Goal: Transaction & Acquisition: Book appointment/travel/reservation

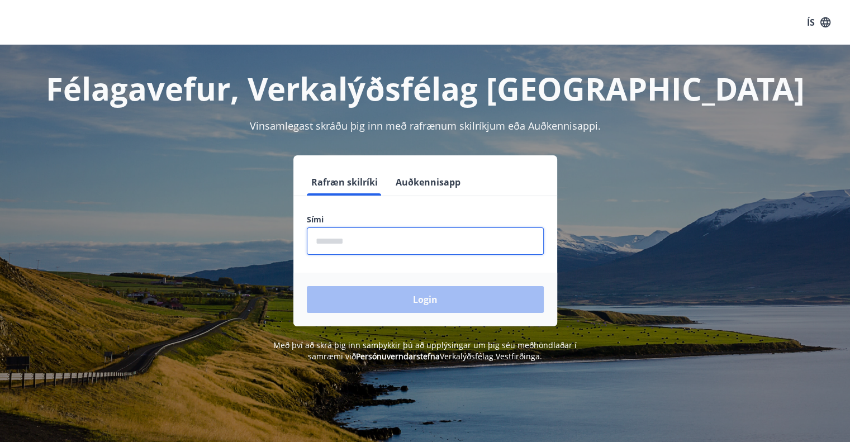
click at [327, 239] on input "phone" at bounding box center [425, 240] width 237 height 27
type input "********"
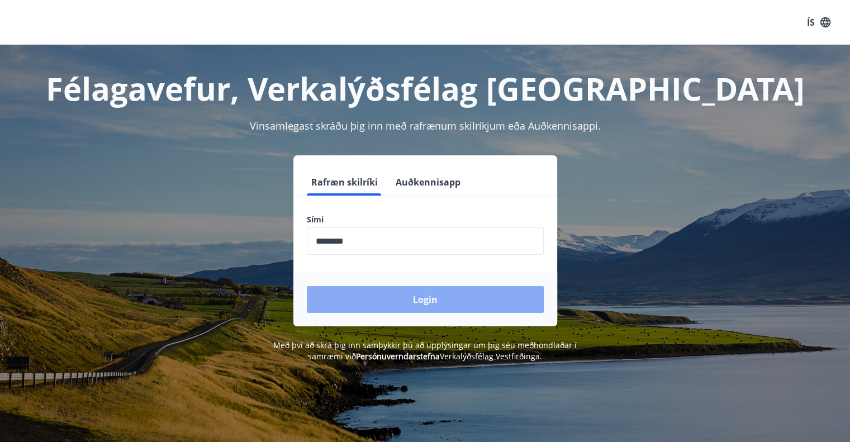
click at [392, 297] on button "Login" at bounding box center [425, 299] width 237 height 27
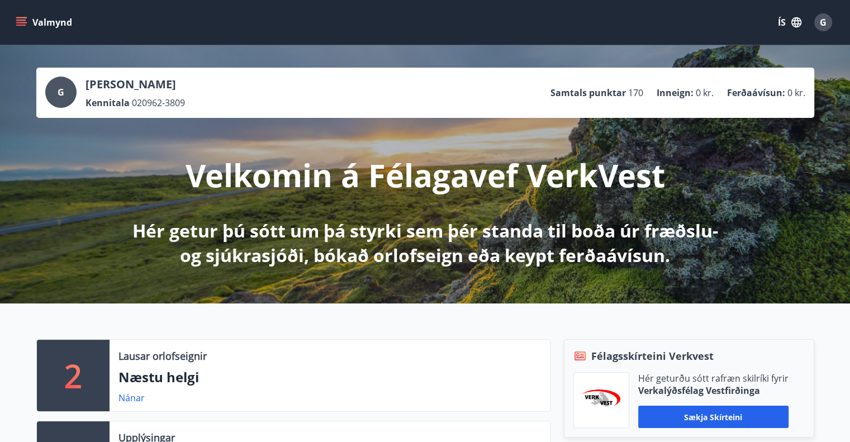
drag, startPoint x: 273, startPoint y: 368, endPoint x: 258, endPoint y: 363, distance: 15.9
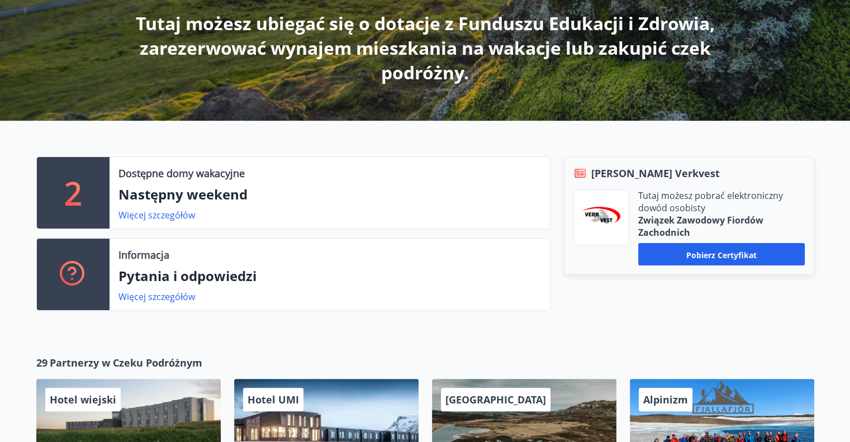
scroll to position [279, 0]
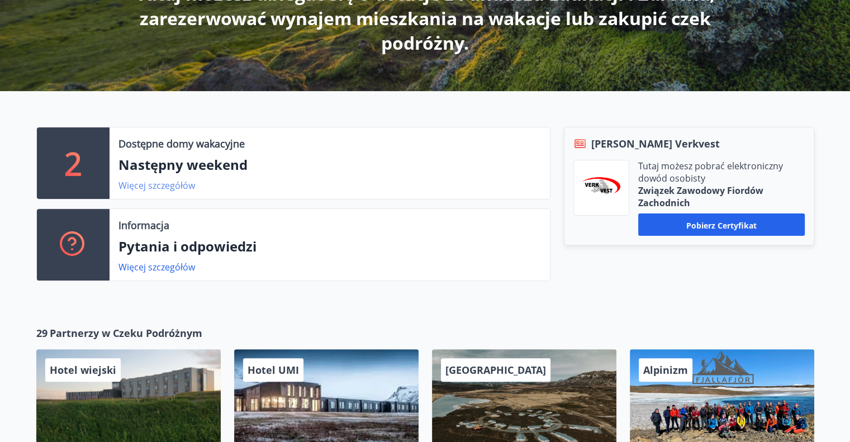
click at [145, 185] on font "Więcej szczegółów" at bounding box center [156, 185] width 77 height 12
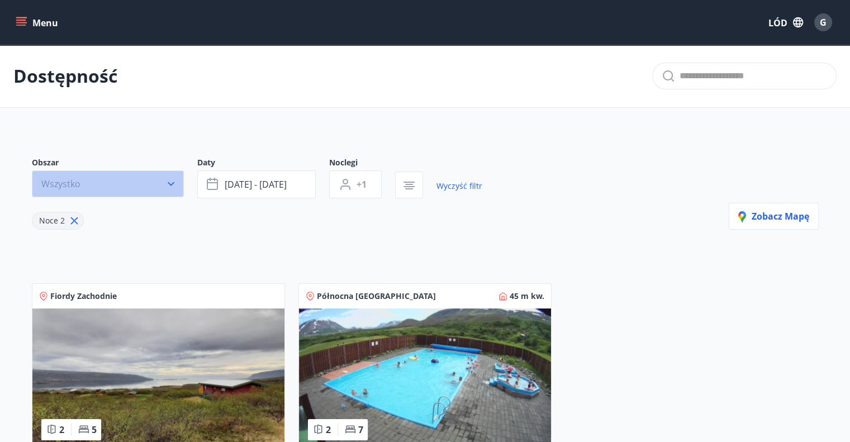
click at [170, 182] on icon "button" at bounding box center [170, 183] width 11 height 11
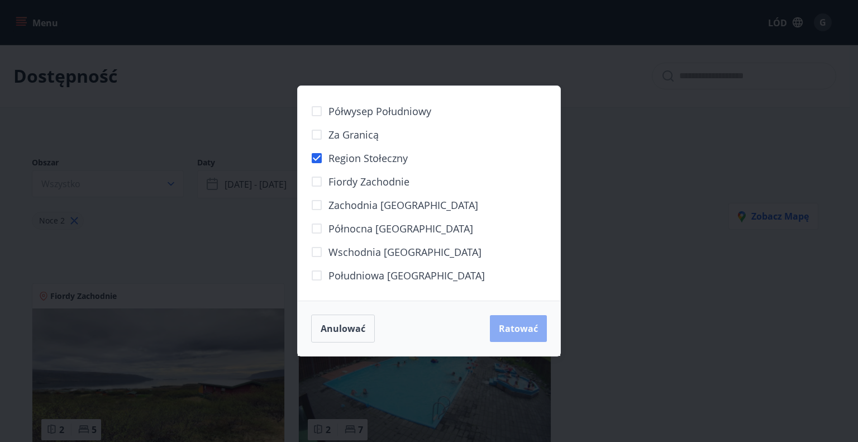
click at [520, 330] on font "Ratować" at bounding box center [518, 328] width 39 height 12
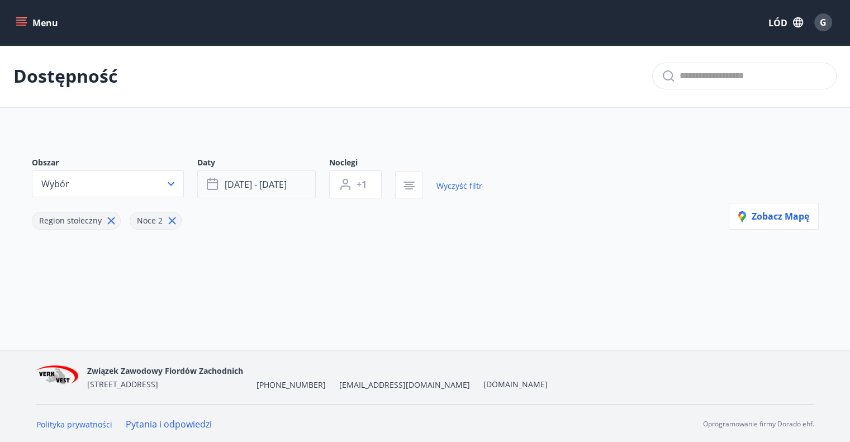
click at [212, 189] on icon "button" at bounding box center [213, 184] width 13 height 13
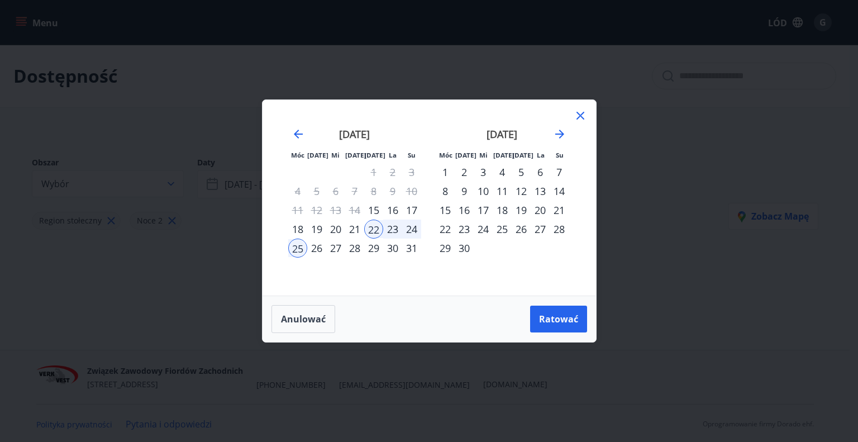
click at [501, 171] on font "4" at bounding box center [503, 171] width 6 height 13
click at [558, 170] on font "7" at bounding box center [560, 171] width 6 height 13
click at [552, 320] on font "Ratować" at bounding box center [558, 319] width 39 height 12
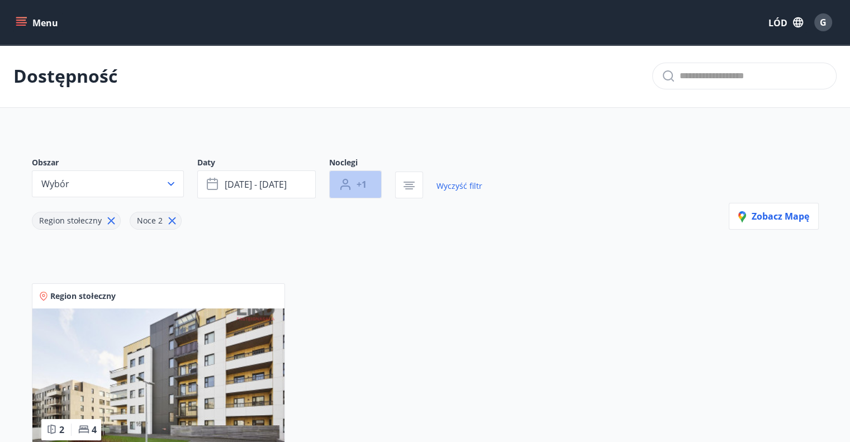
click at [358, 184] on font "+1" at bounding box center [362, 184] width 10 height 12
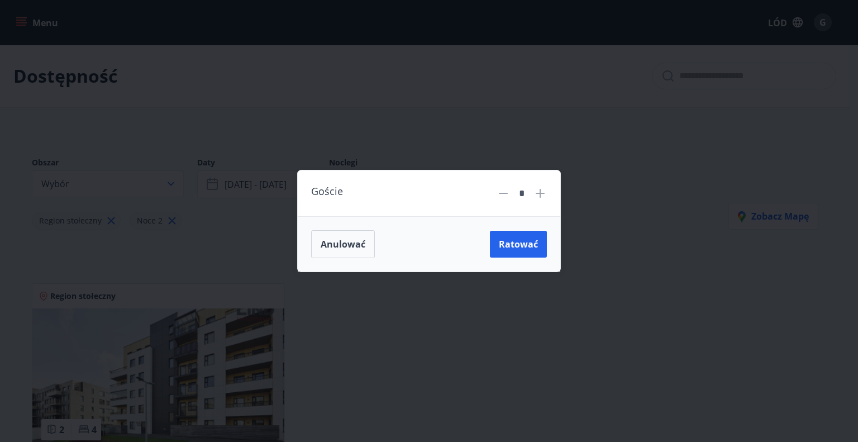
click at [538, 193] on icon at bounding box center [540, 193] width 9 height 9
type input "*"
click at [523, 243] on font "Ratować" at bounding box center [518, 244] width 39 height 12
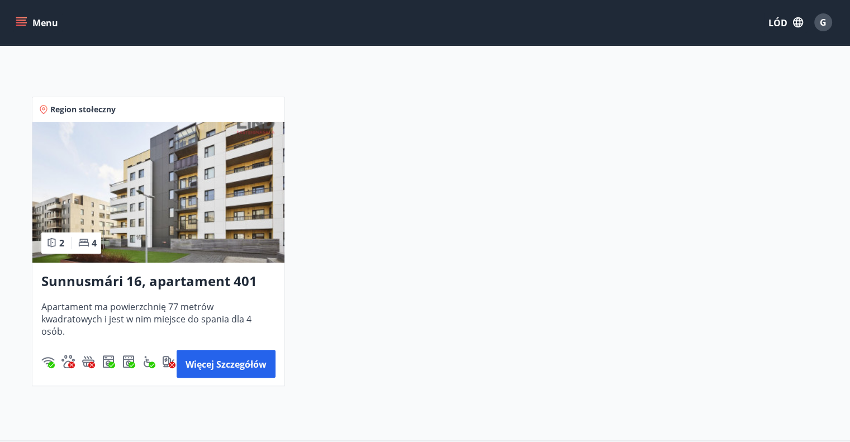
scroll to position [168, 0]
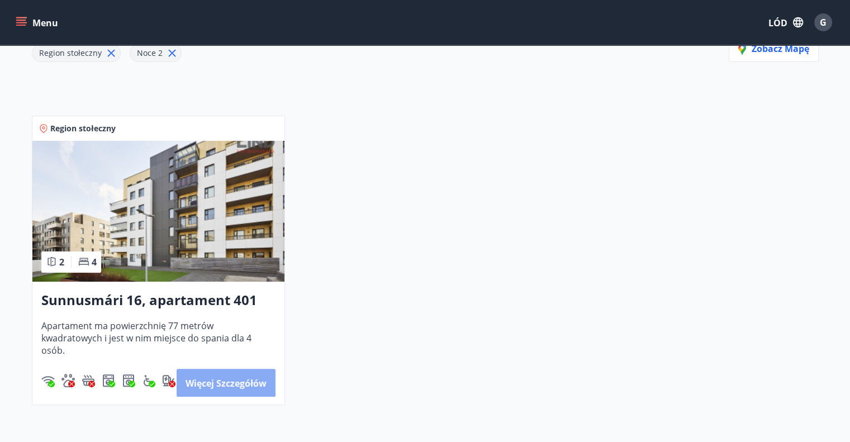
click at [206, 389] on font "Więcej szczegółów" at bounding box center [226, 383] width 81 height 12
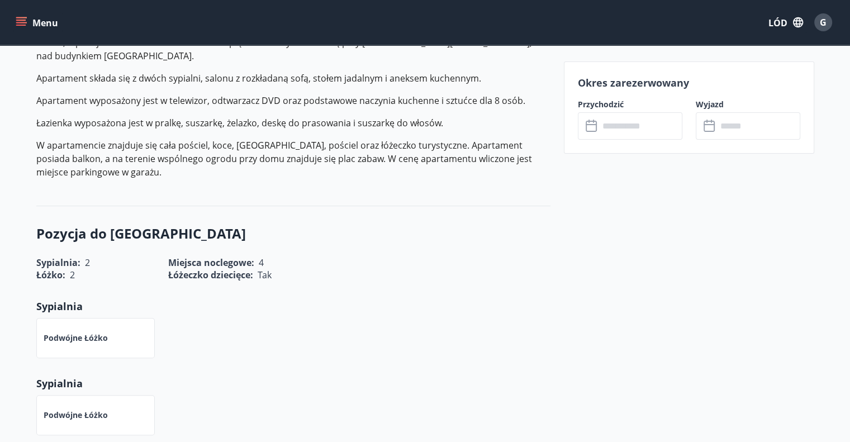
scroll to position [168, 0]
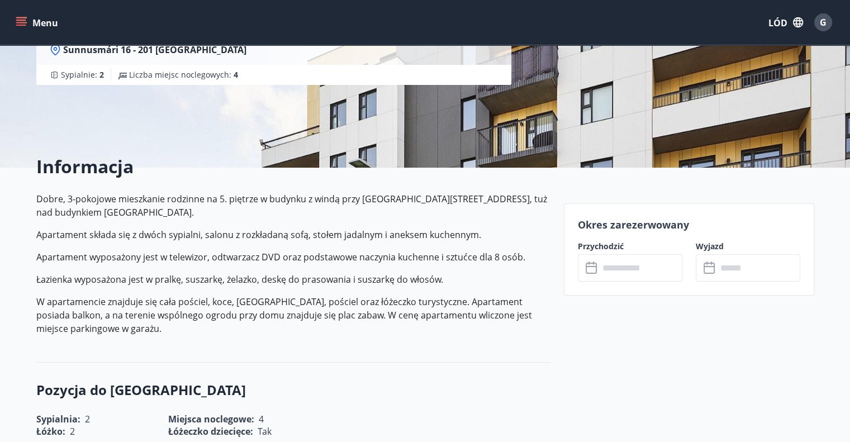
click at [592, 269] on icon at bounding box center [592, 268] width 13 height 13
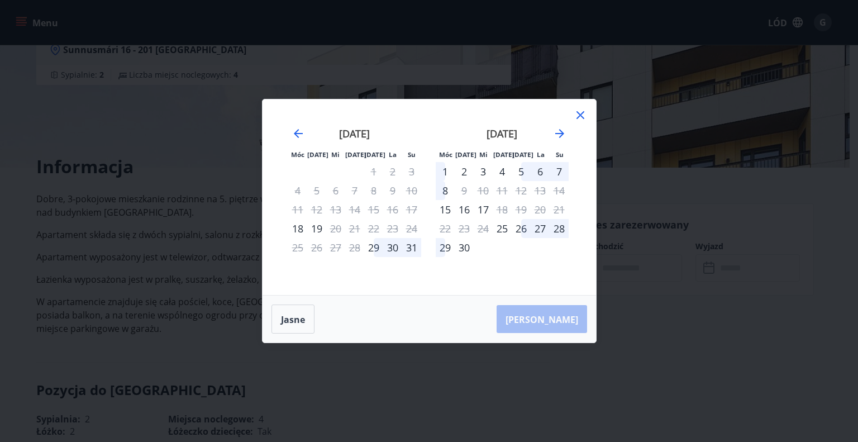
click at [635, 286] on div "Móc [DATE] Mi [DATE] [DATE] La Su Móc [DATE] Mi [DATE] [DATE] La Su [DATE] 1 2 …" at bounding box center [429, 221] width 858 height 442
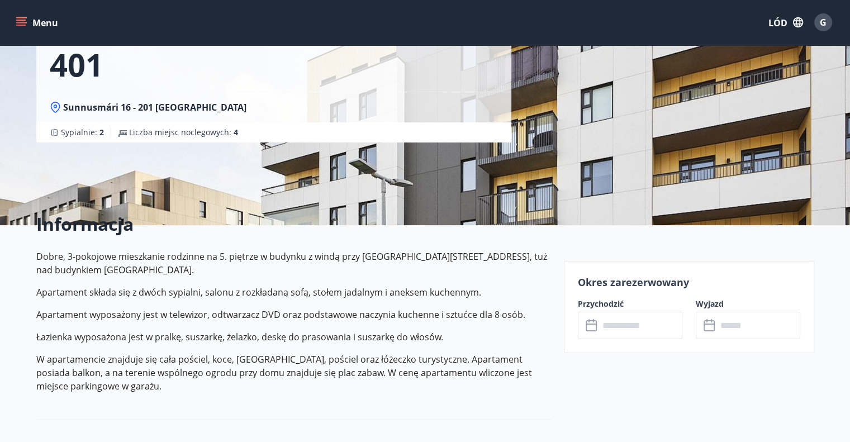
scroll to position [112, 0]
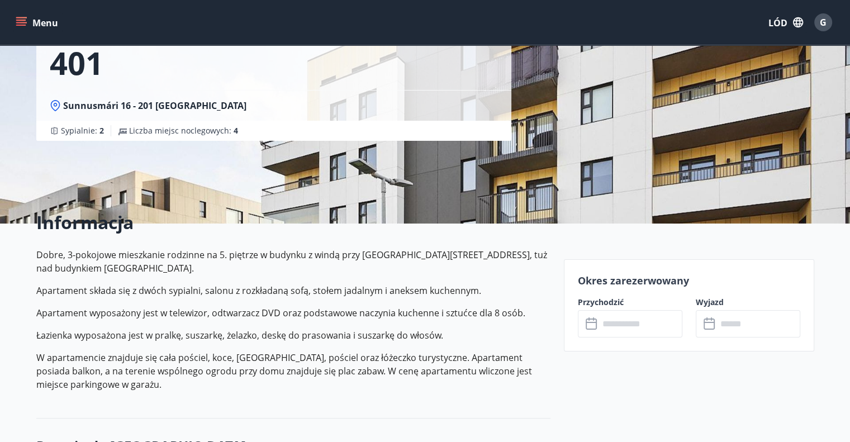
click at [624, 330] on input "text" at bounding box center [640, 323] width 83 height 27
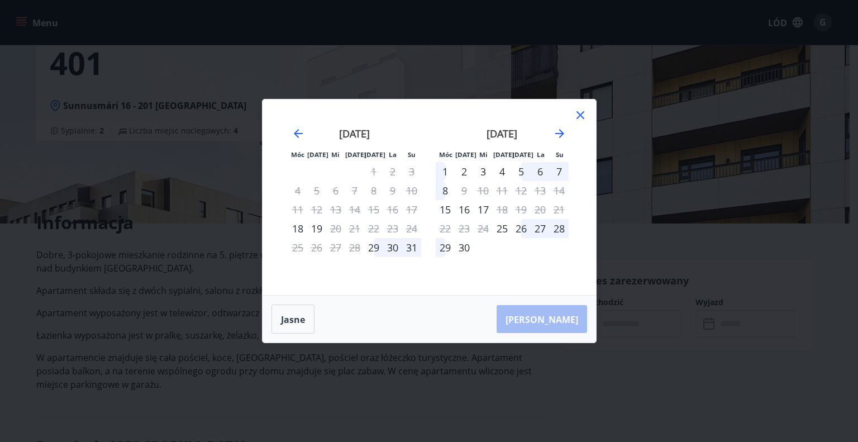
click at [574, 318] on div "[PERSON_NAME]" at bounding box center [430, 319] width 334 height 47
click at [581, 113] on icon at bounding box center [580, 114] width 13 height 13
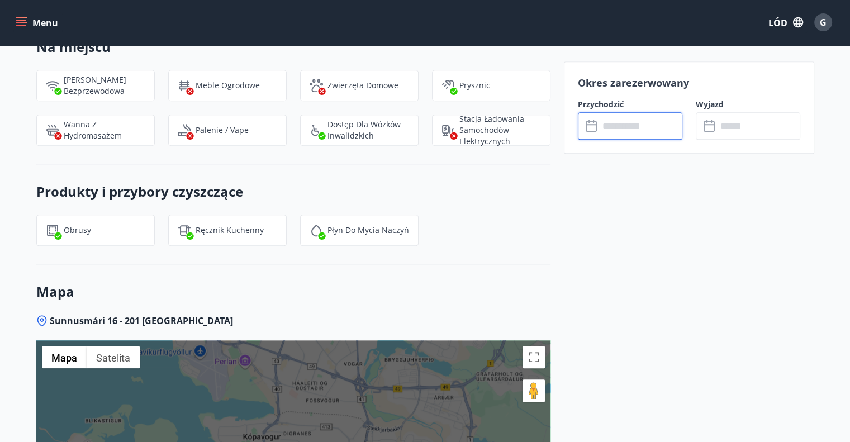
scroll to position [1179, 0]
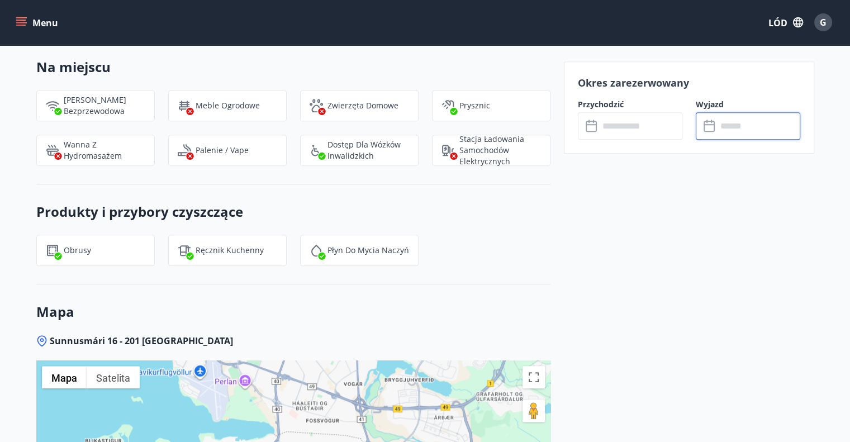
click at [743, 127] on input "text" at bounding box center [758, 125] width 83 height 27
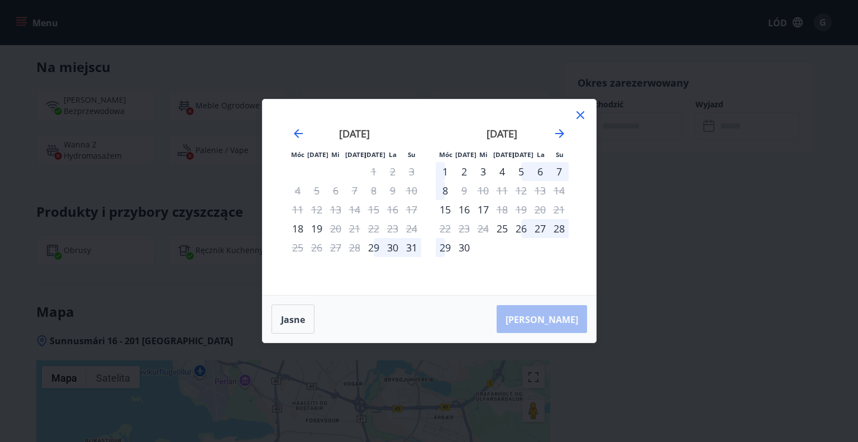
click at [558, 171] on font "7" at bounding box center [560, 171] width 6 height 13
click at [294, 321] on font "Jasne" at bounding box center [293, 319] width 24 height 12
click at [632, 296] on div "Móc [DATE] Mi [DATE] [DATE] La Su Móc [DATE] Mi [DATE] [DATE] La Su [DATE] 1 2 …" at bounding box center [429, 221] width 858 height 442
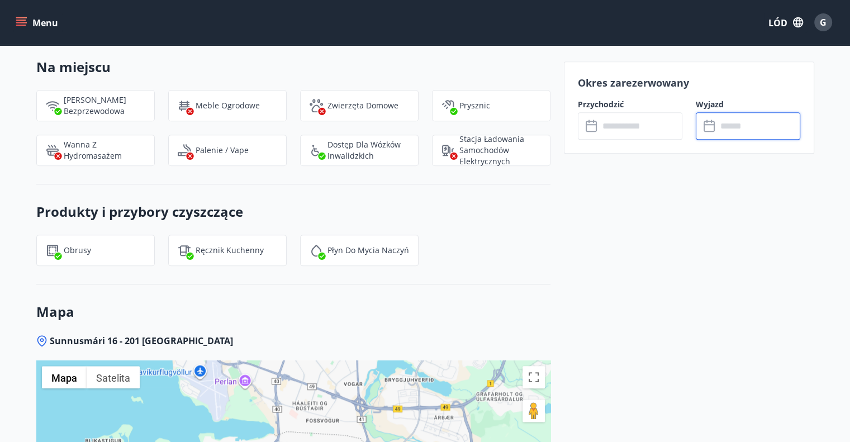
click at [18, 22] on icon "menu" at bounding box center [21, 22] width 11 height 11
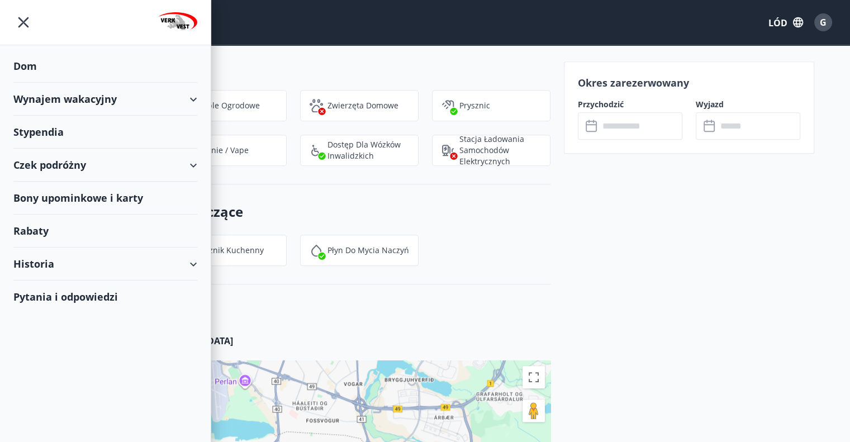
click at [53, 98] on font "Wynajem wakacyjny" at bounding box center [64, 98] width 103 height 13
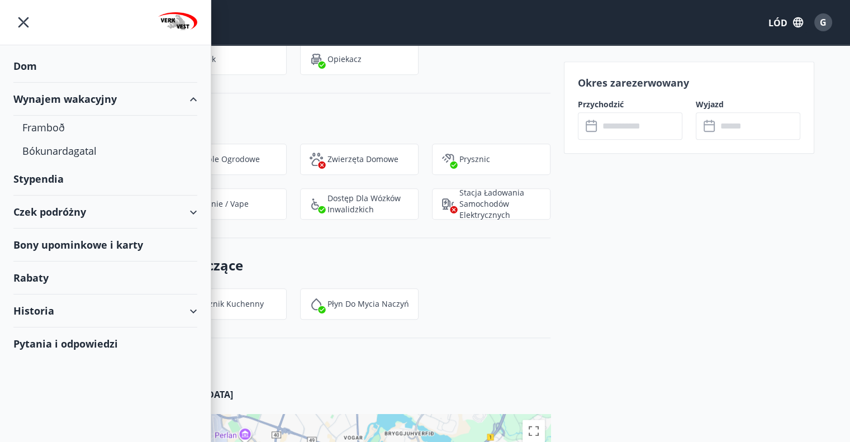
scroll to position [1233, 0]
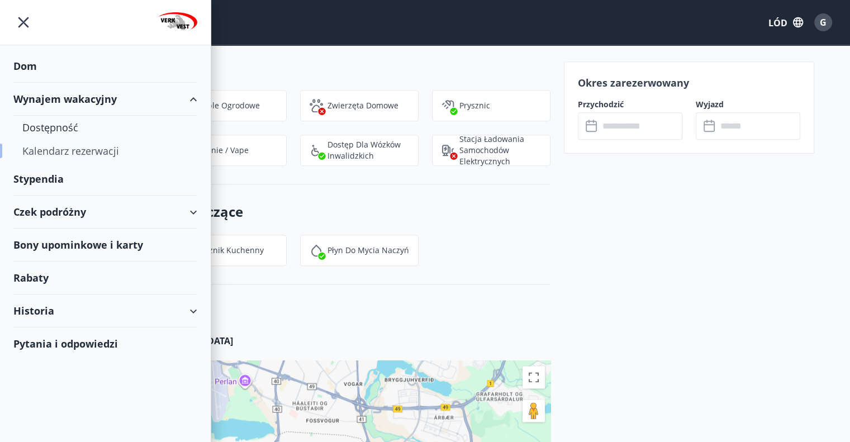
click at [49, 148] on font "Kalendarz rezerwacji" at bounding box center [70, 150] width 97 height 13
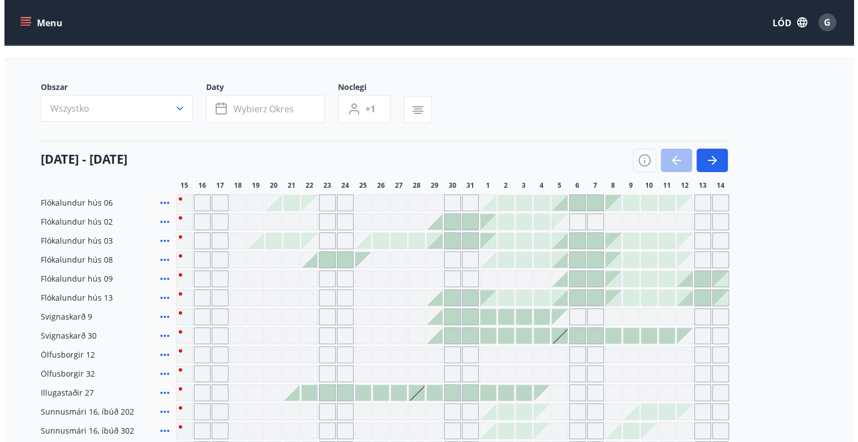
scroll to position [317, 0]
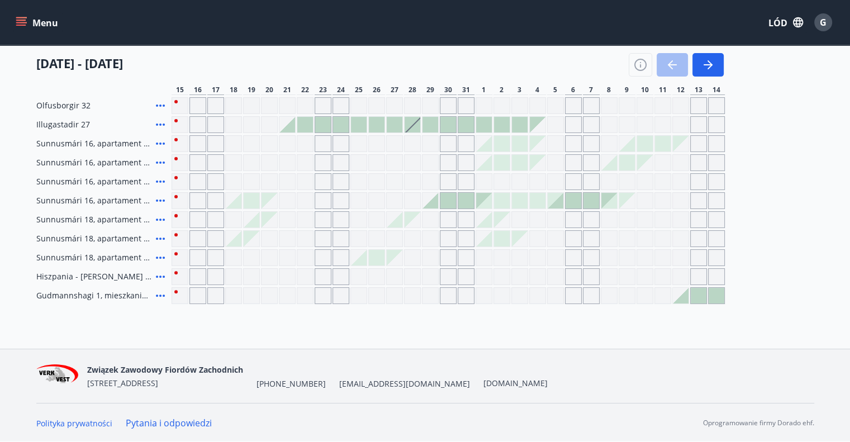
click at [539, 221] on div "Nie można rezerwować dni szarych." at bounding box center [537, 219] width 17 height 17
click at [805, 281] on div "[PERSON_NAME] 06 [PERSON_NAME] 02 [PERSON_NAME] 03 [PERSON_NAME] 08 [PERSON_NAM…" at bounding box center [425, 115] width 778 height 378
click at [554, 198] on div at bounding box center [556, 201] width 16 height 16
click at [559, 203] on div at bounding box center [556, 201] width 16 height 16
click at [570, 201] on div at bounding box center [573, 201] width 16 height 16
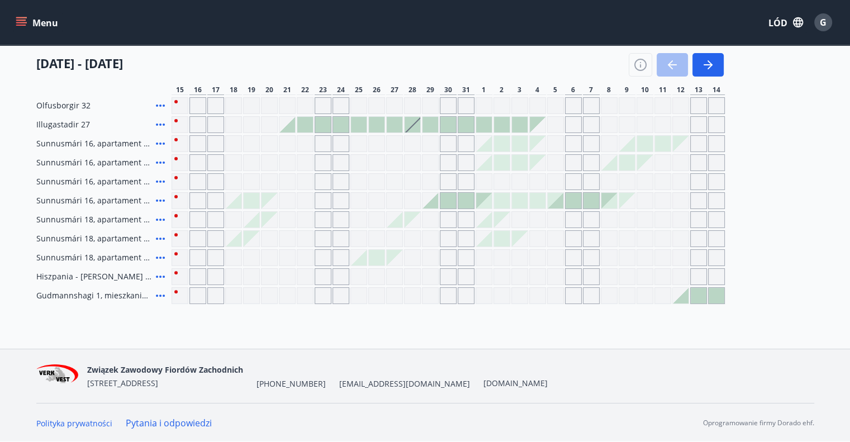
click at [593, 199] on div at bounding box center [591, 201] width 16 height 16
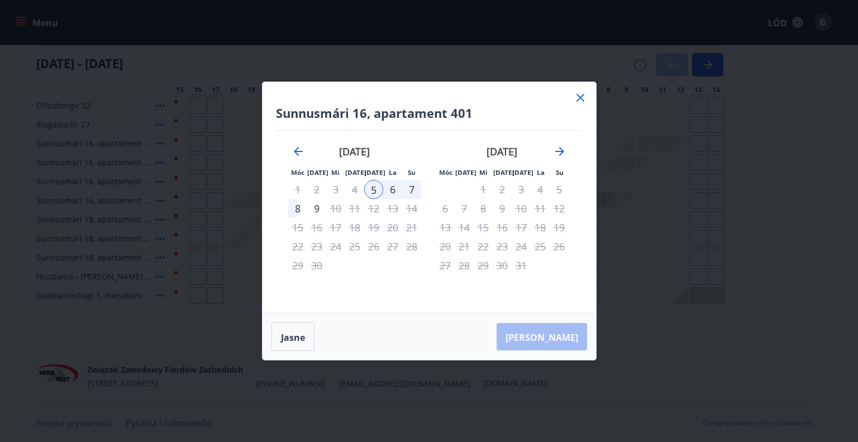
click at [410, 189] on font "7" at bounding box center [412, 189] width 6 height 13
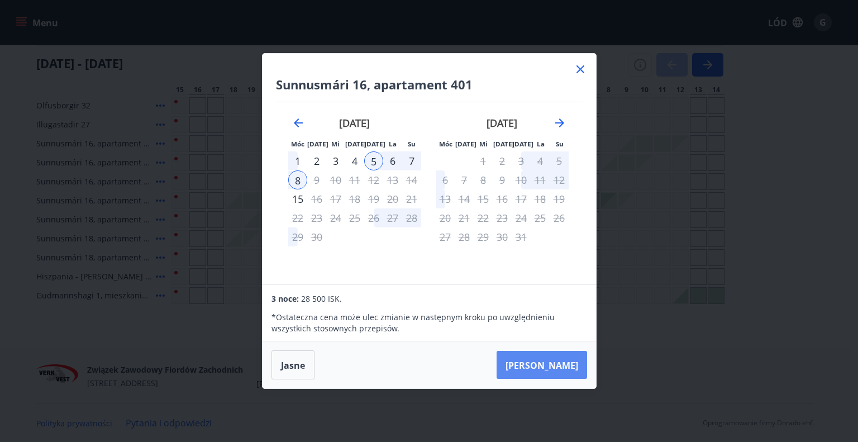
click at [573, 362] on font "[PERSON_NAME]" at bounding box center [542, 365] width 73 height 12
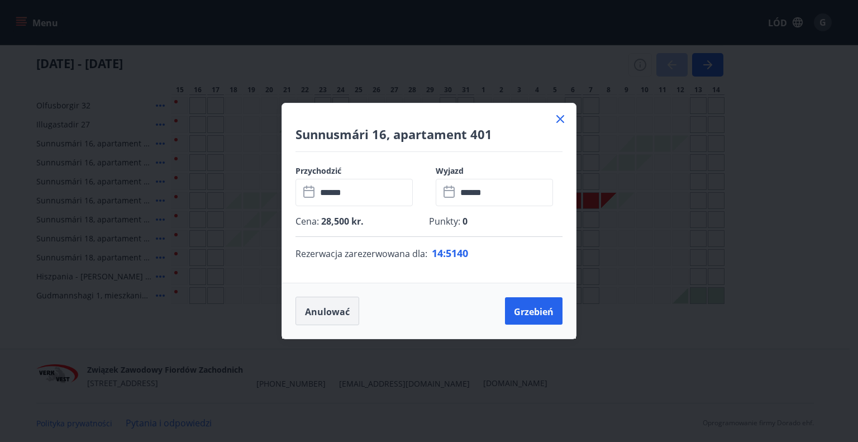
click at [329, 311] on font "Anulować" at bounding box center [327, 311] width 45 height 12
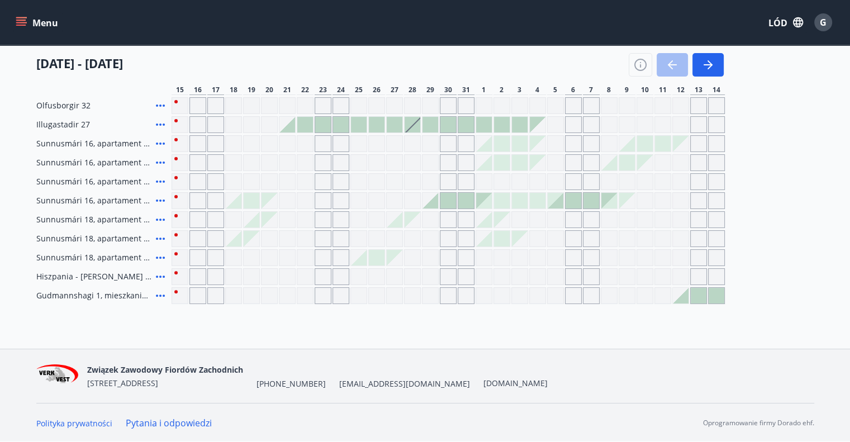
click at [500, 201] on div at bounding box center [502, 201] width 16 height 16
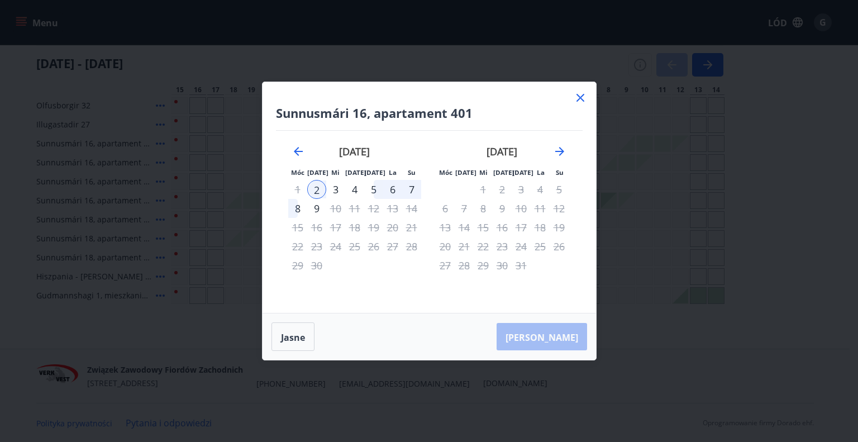
click at [333, 191] on font "3" at bounding box center [336, 189] width 6 height 13
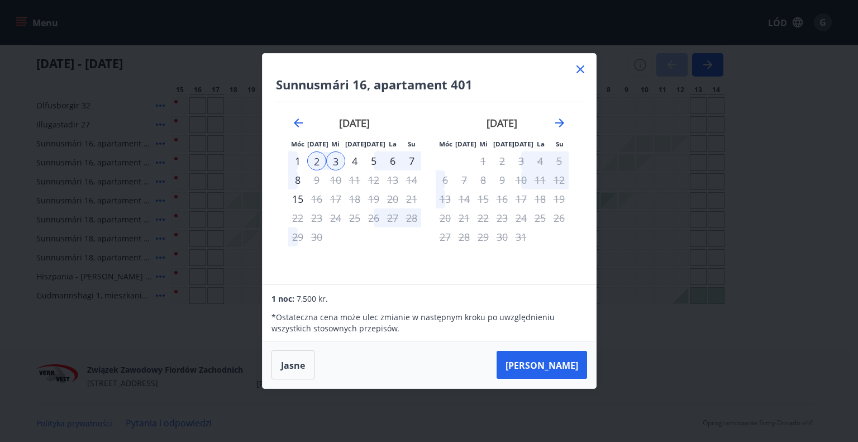
click at [409, 160] on font "7" at bounding box center [412, 160] width 6 height 13
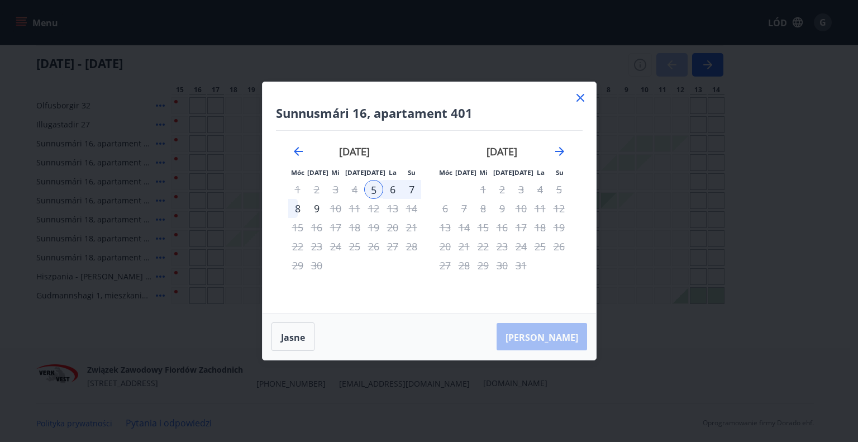
click at [411, 191] on font "7" at bounding box center [412, 189] width 6 height 13
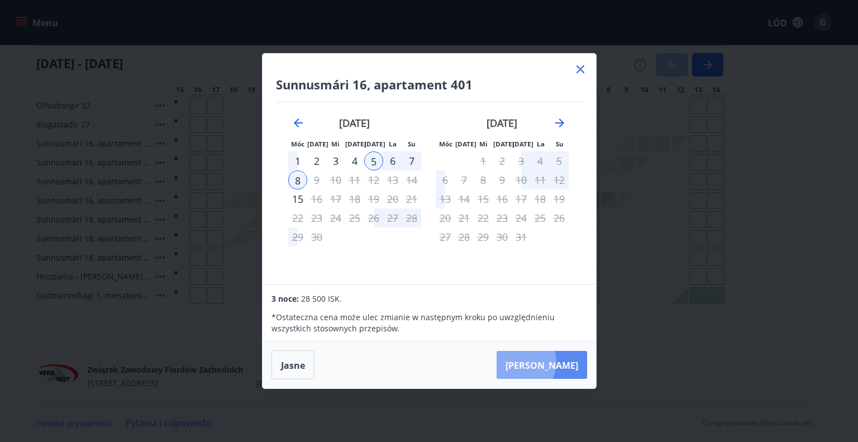
click at [552, 362] on font "[PERSON_NAME]" at bounding box center [542, 365] width 73 height 12
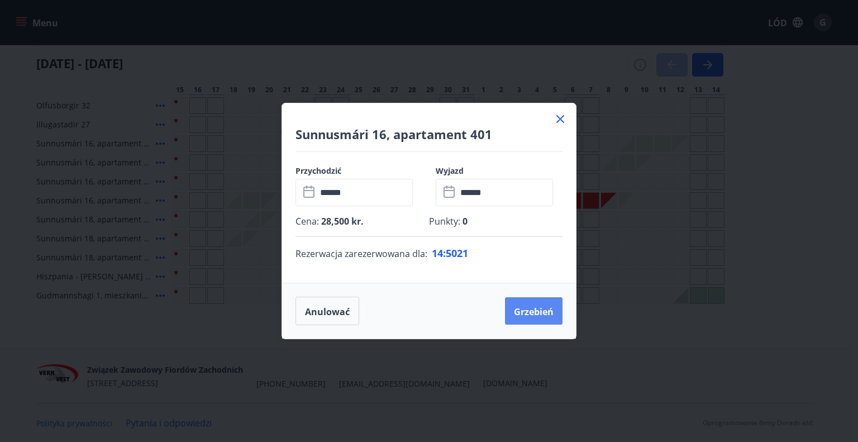
click at [534, 311] on font "Grzebień" at bounding box center [534, 311] width 40 height 12
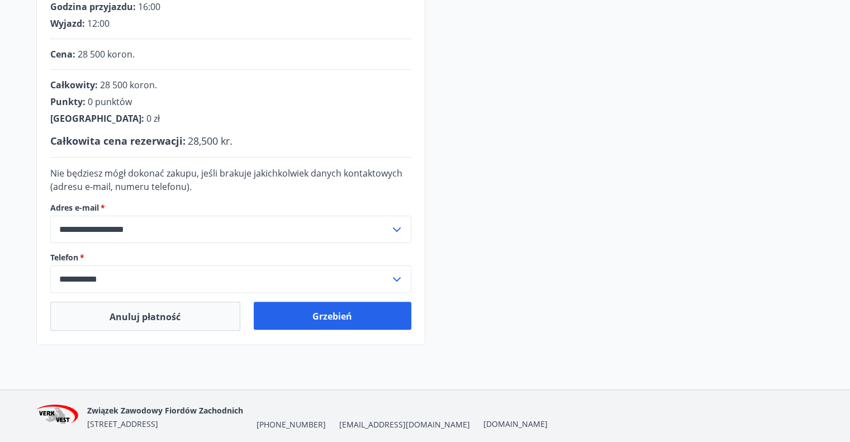
scroll to position [281, 0]
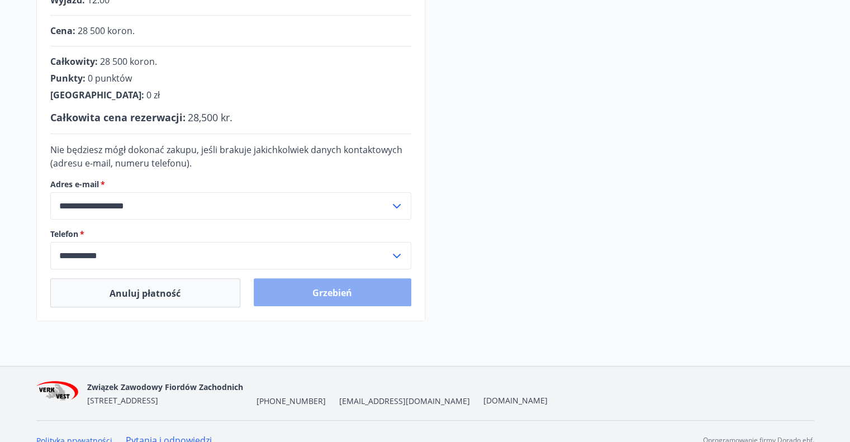
click at [351, 292] on font "Grzebień" at bounding box center [332, 293] width 40 height 12
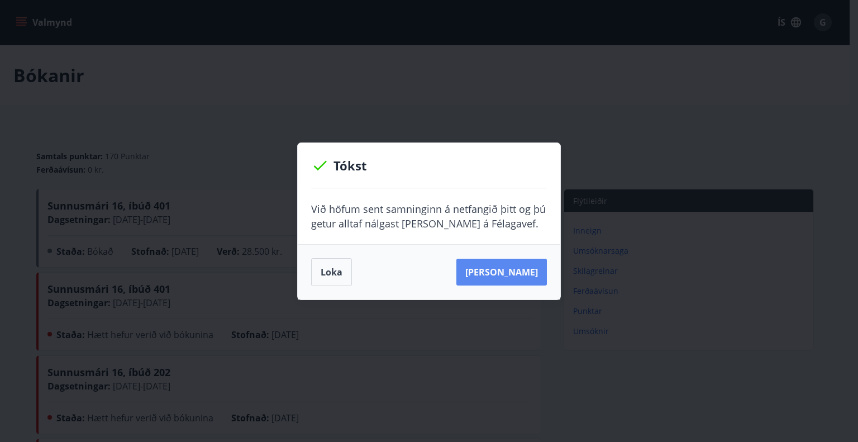
click at [522, 274] on button "Sjá samning" at bounding box center [502, 272] width 91 height 27
click at [337, 272] on button "Loka" at bounding box center [331, 272] width 41 height 28
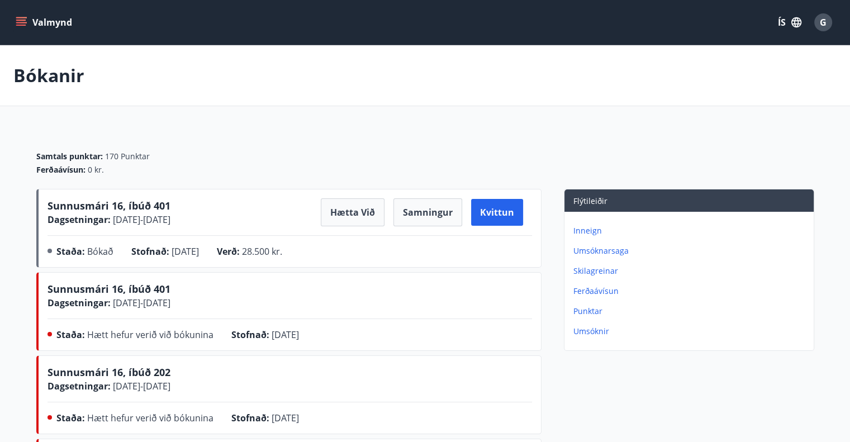
click at [20, 22] on icon "menu" at bounding box center [21, 22] width 11 height 11
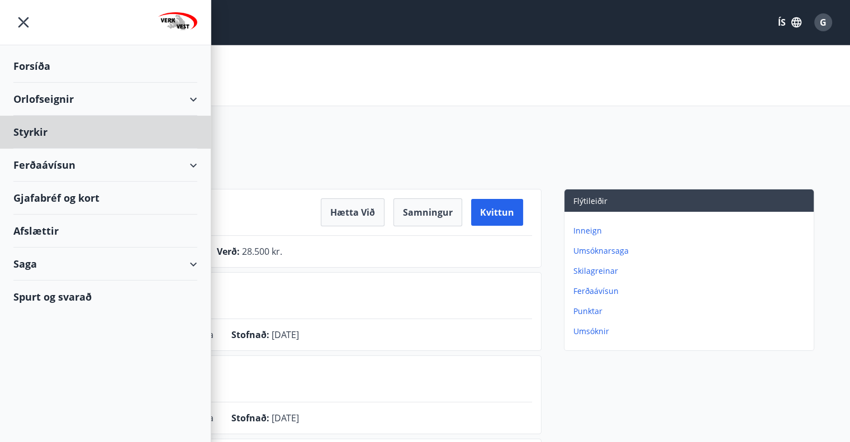
click at [25, 65] on div "Forsíða" at bounding box center [105, 66] width 184 height 33
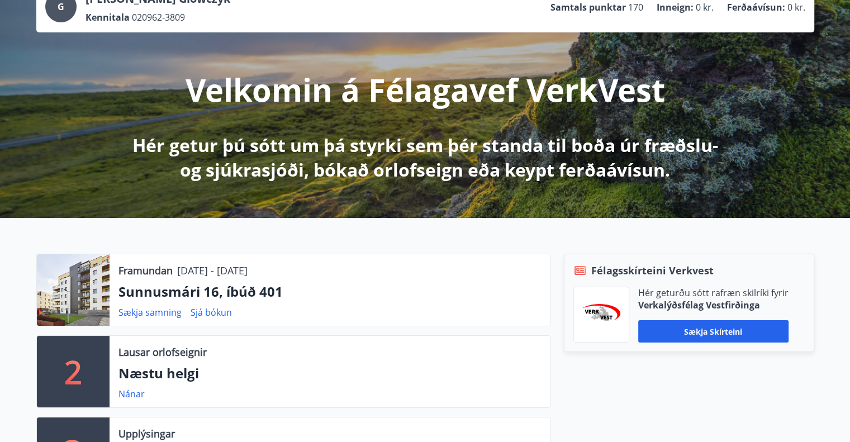
scroll to position [112, 0]
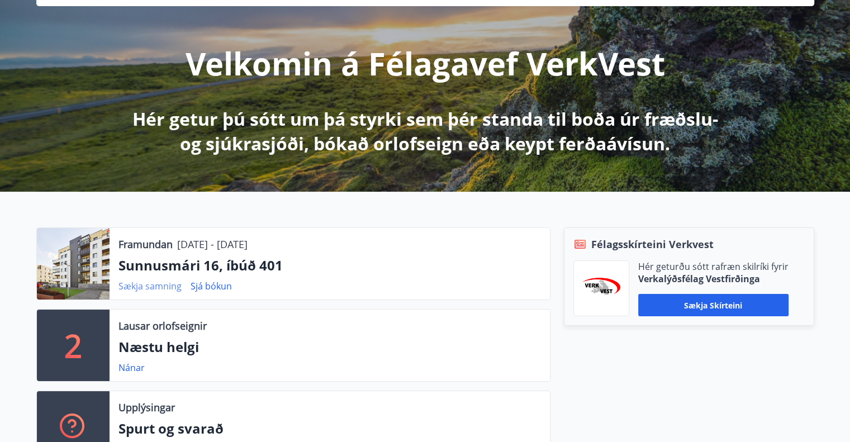
click at [157, 286] on link "Sækja samning" at bounding box center [149, 286] width 63 height 12
